Goal: Task Accomplishment & Management: Complete application form

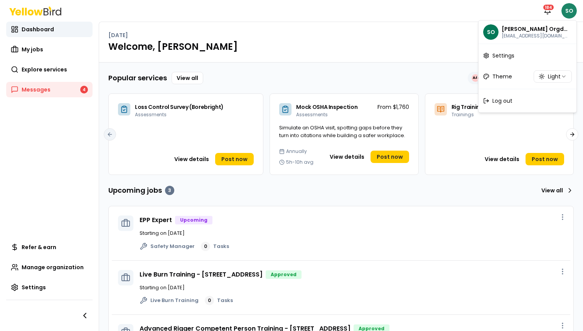
click at [571, 12] on html "Notifications 184 SO Dashboard My jobs Explore services Messages 4 Refer & earn…" at bounding box center [291, 165] width 583 height 331
click at [517, 103] on div "Log out" at bounding box center [527, 101] width 95 height 20
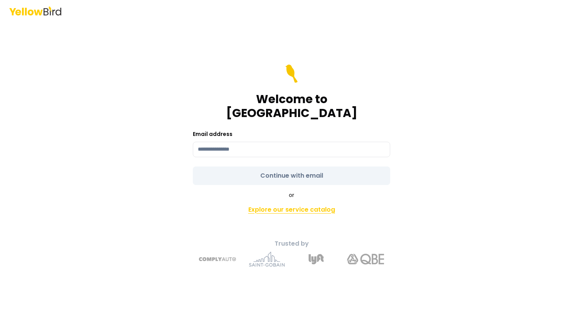
click at [309, 202] on link "Explore our service catalog" at bounding box center [292, 209] width 272 height 15
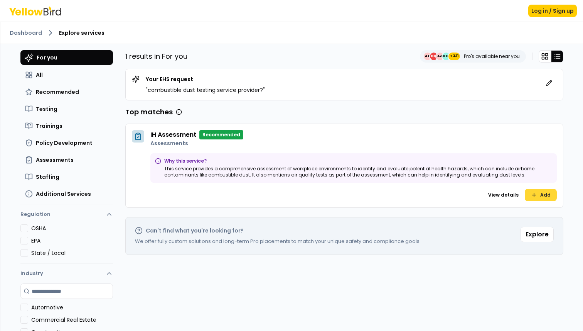
click at [548, 195] on button "Add" at bounding box center [541, 195] width 32 height 12
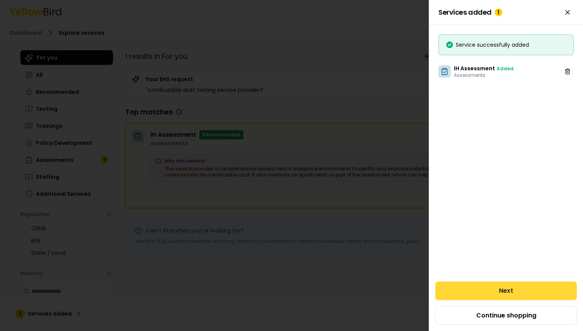
click at [512, 289] on button "Next" at bounding box center [507, 290] width 142 height 19
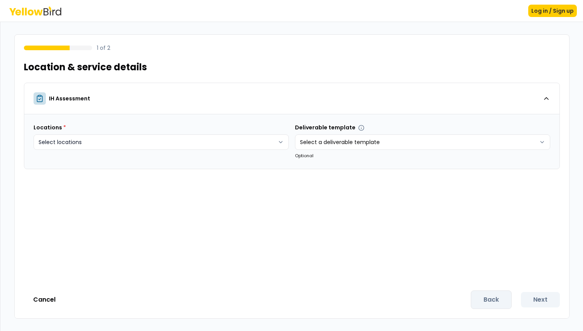
click at [144, 146] on html "Log in / Sign up 1 of 2 Location & service details IH Assessment Locations * Se…" at bounding box center [291, 165] width 583 height 331
click at [144, 142] on html "Log in / Sign up 1 of 2 Location & service details IH Assessment Locations * Se…" at bounding box center [291, 165] width 583 height 331
click at [152, 140] on html "Log in / Sign up 1 of 2 Location & service details IH Assessment Locations * Se…" at bounding box center [291, 165] width 583 height 331
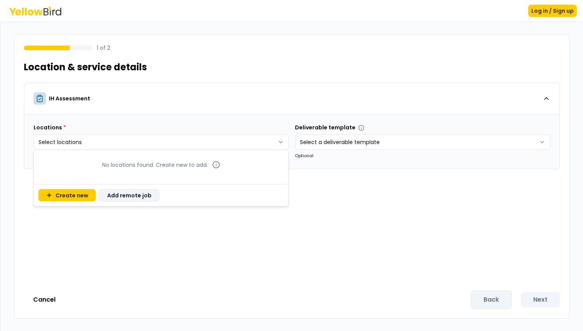
click at [122, 195] on button "Add remote job" at bounding box center [129, 195] width 61 height 12
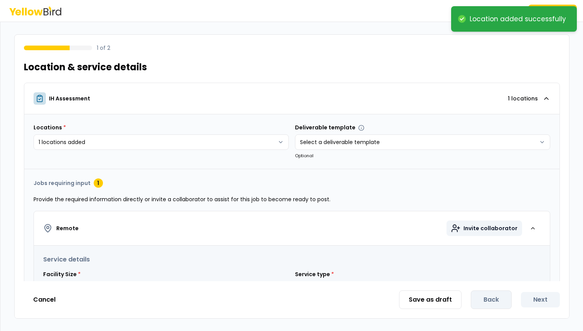
click at [500, 228] on span "Invite collaborator" at bounding box center [491, 228] width 54 height 8
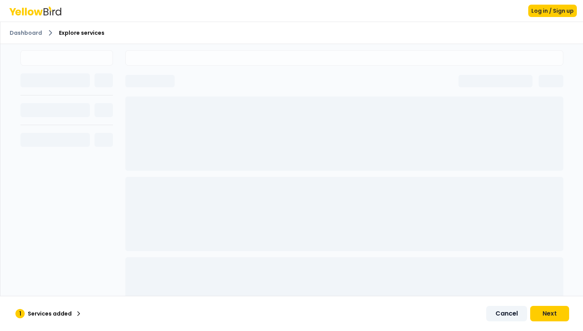
click at [501, 316] on button "Cancel" at bounding box center [507, 313] width 41 height 15
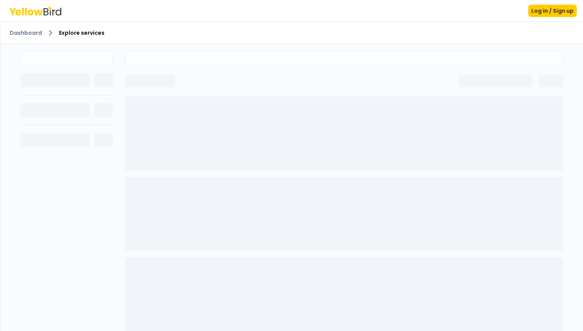
click at [29, 37] on div "Dashboard Explore services" at bounding box center [291, 33] width 583 height 22
click at [25, 31] on link "Dashboard" at bounding box center [26, 33] width 32 height 8
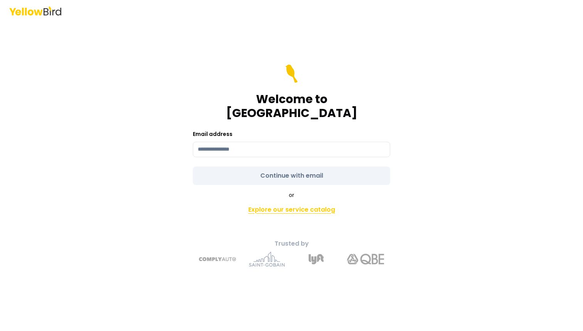
click at [291, 205] on link "Explore our service catalog" at bounding box center [292, 209] width 272 height 15
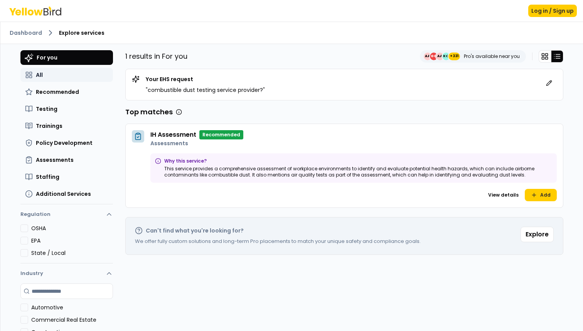
click at [43, 79] on button "All" at bounding box center [66, 75] width 93 height 14
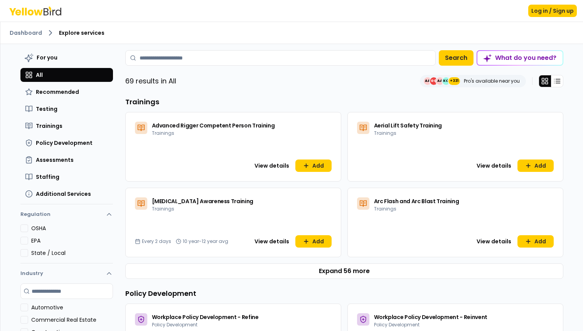
click at [556, 329] on div "Workplace Policy Development - Reinvent Policy Development" at bounding box center [455, 319] width 215 height 30
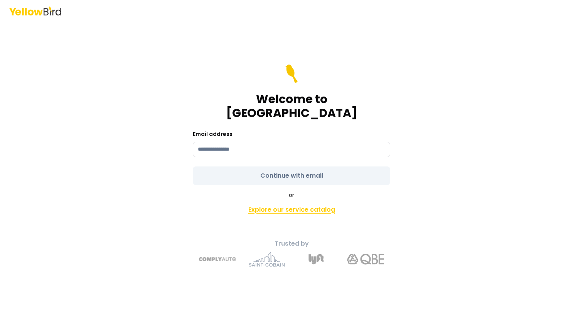
click at [297, 202] on link "Explore our service catalog" at bounding box center [292, 209] width 272 height 15
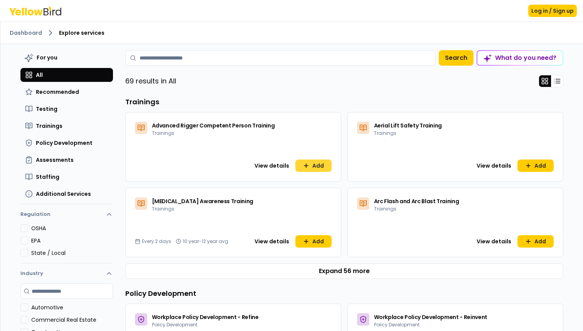
click at [320, 165] on button "Add" at bounding box center [314, 165] width 36 height 12
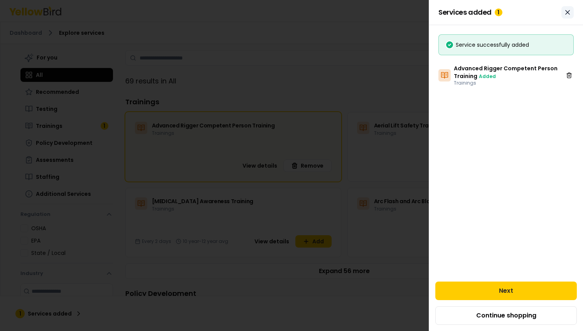
click at [571, 13] on icon "Close" at bounding box center [568, 12] width 8 height 8
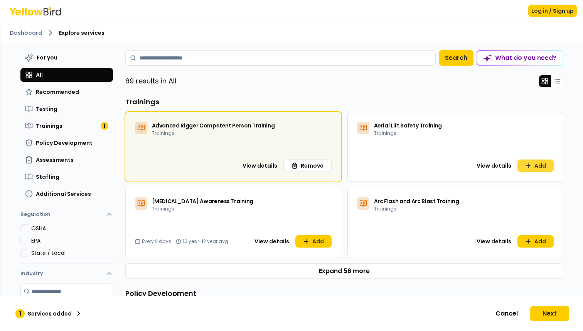
click at [528, 167] on icon at bounding box center [529, 165] width 6 height 6
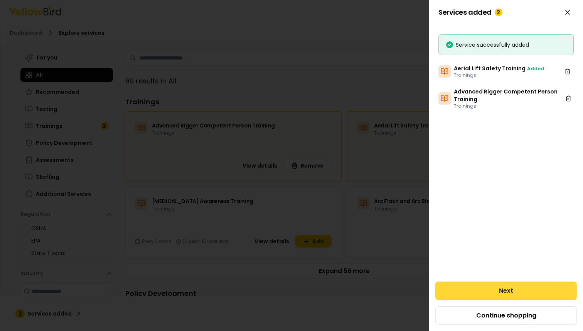
click at [511, 293] on button "Next" at bounding box center [507, 290] width 142 height 19
